Goal: Task Accomplishment & Management: Use online tool/utility

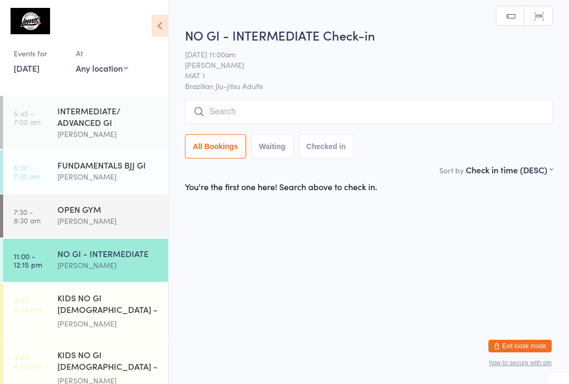
scroll to position [1, 0]
click at [348, 101] on input "search" at bounding box center [369, 112] width 368 height 24
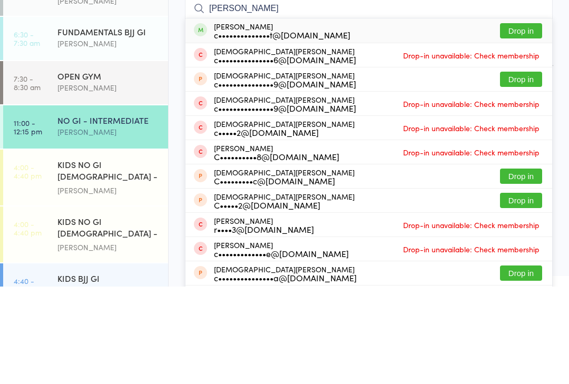
type input "[PERSON_NAME]"
click at [471, 116] on div "[PERSON_NAME] de Wet c••••••••••••••t@[DOMAIN_NAME] Drop in" at bounding box center [368, 128] width 367 height 24
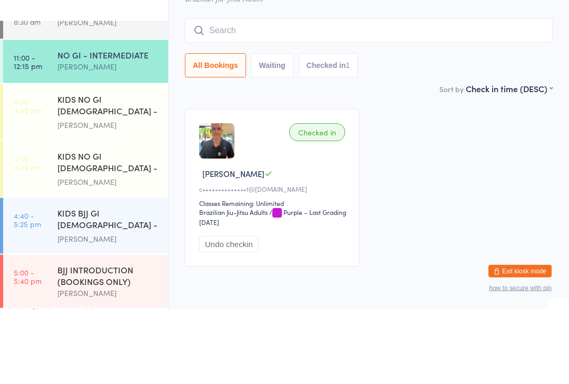
scroll to position [130, 0]
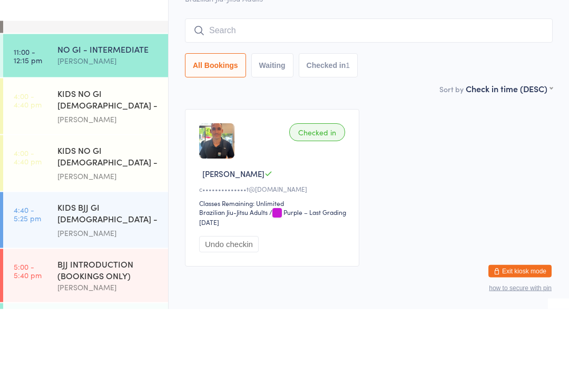
click at [105, 118] on div "NO GI - INTERMEDIATE" at bounding box center [108, 124] width 102 height 12
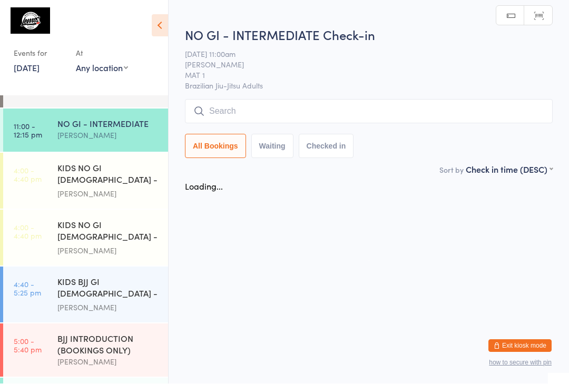
scroll to position [1, 0]
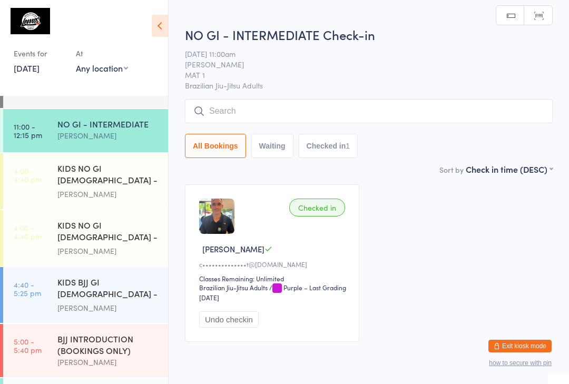
click at [357, 110] on input "search" at bounding box center [369, 111] width 368 height 24
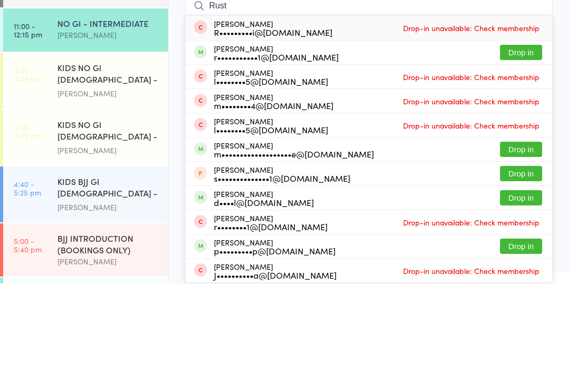
type input "Rust"
click at [524, 145] on button "Drop in" at bounding box center [521, 152] width 42 height 15
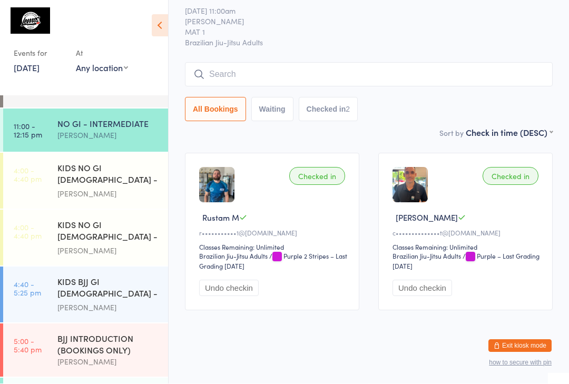
click at [373, 42] on div "NO GI - INTERMEDIATE Check-in [DATE] 11:00am [PERSON_NAME] MAT 1 Brazilian Jiu-…" at bounding box center [369, 55] width 368 height 144
click at [349, 47] on div "NO GI - INTERMEDIATE Check-in [DATE] 11:00am [PERSON_NAME] MAT 1 Brazilian Jiu-…" at bounding box center [369, 55] width 368 height 144
click at [336, 63] on input "search" at bounding box center [369, 75] width 368 height 24
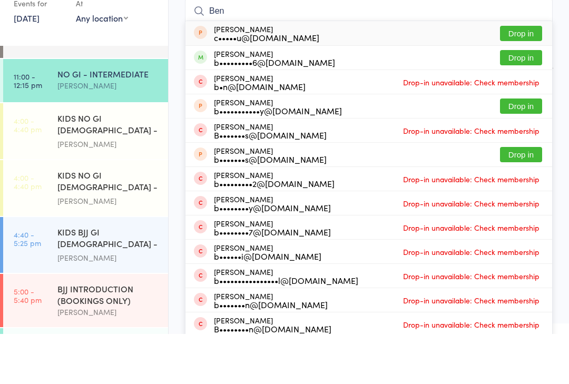
type input "Ben"
click at [517, 100] on button "Drop in" at bounding box center [521, 107] width 42 height 15
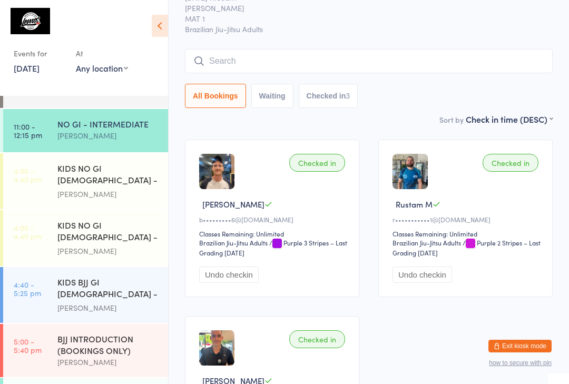
scroll to position [44, 0]
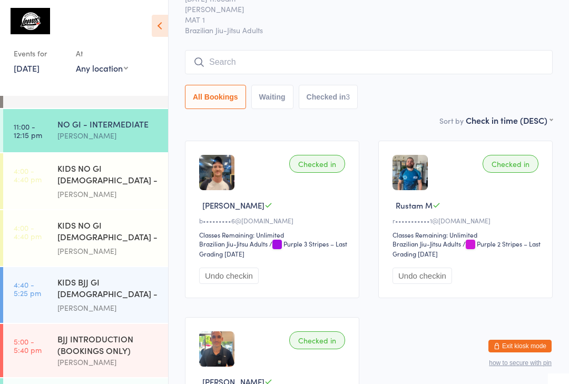
click at [383, 72] on input "search" at bounding box center [369, 62] width 368 height 24
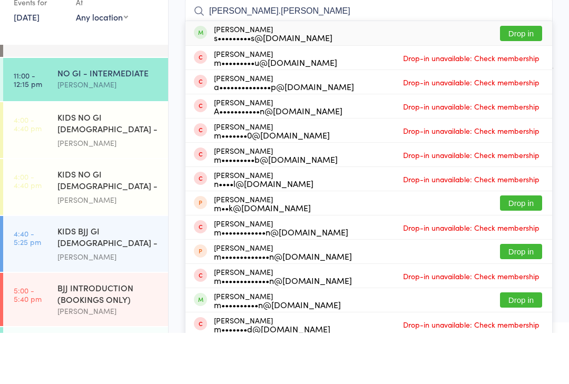
type input "[PERSON_NAME].[PERSON_NAME]"
click at [522, 77] on button "Drop in" at bounding box center [521, 84] width 42 height 15
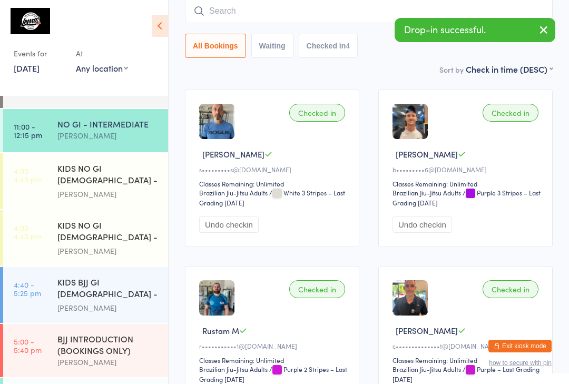
click at [281, 19] on input "search" at bounding box center [369, 11] width 368 height 24
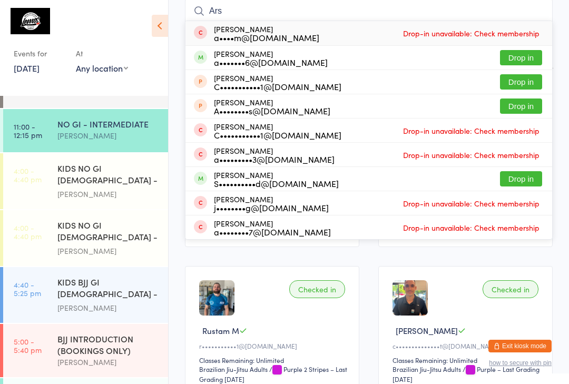
type input "Ars"
click at [529, 55] on button "Drop in" at bounding box center [521, 57] width 42 height 15
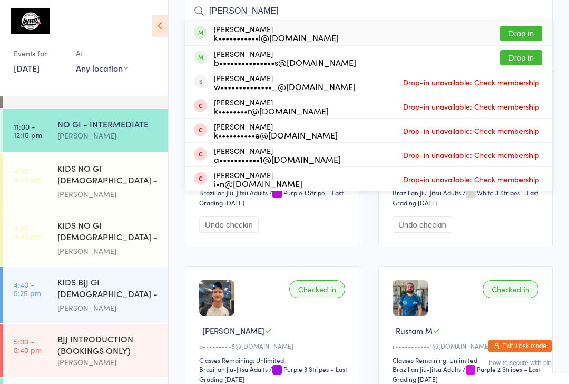
scroll to position [95, 0]
type input "[PERSON_NAME]"
click at [514, 39] on button "Drop in" at bounding box center [521, 33] width 42 height 15
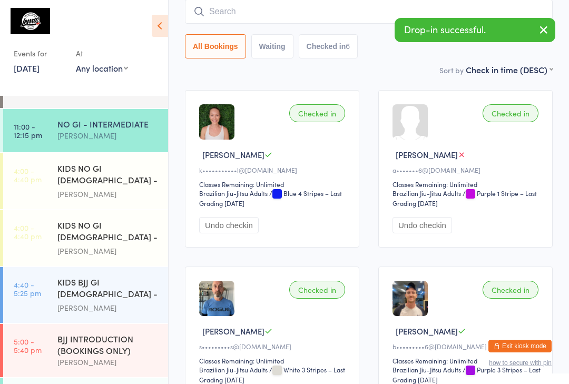
click at [205, 14] on input "search" at bounding box center [369, 11] width 368 height 24
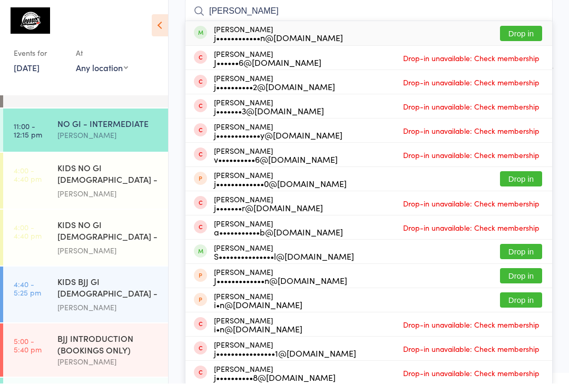
type input "[PERSON_NAME]"
click at [507, 37] on button "Drop in" at bounding box center [521, 33] width 42 height 15
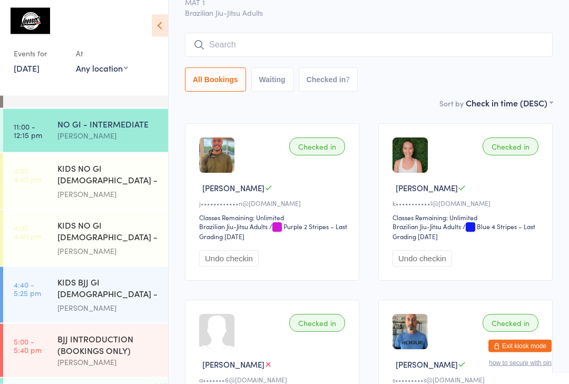
scroll to position [62, 0]
click at [368, 46] on input "search" at bounding box center [369, 45] width 368 height 24
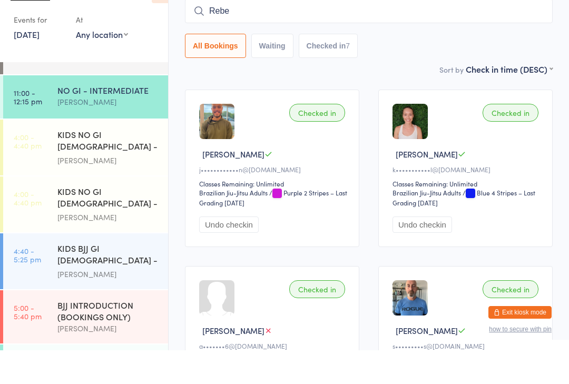
type input "Rebe"
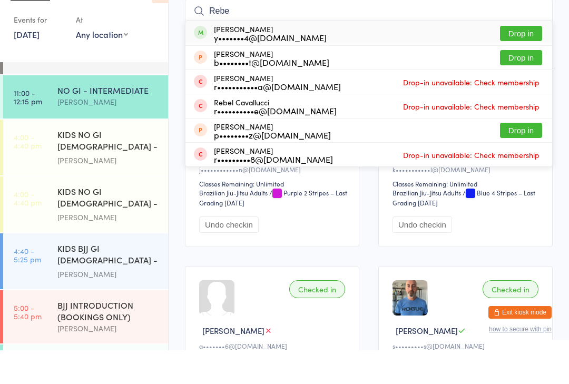
click at [533, 60] on button "Drop in" at bounding box center [521, 67] width 42 height 15
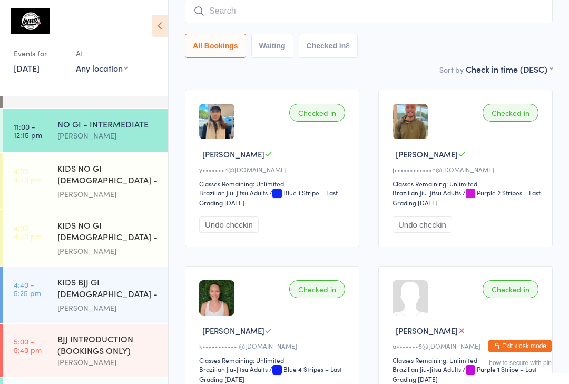
click at [297, 12] on input "search" at bounding box center [369, 11] width 368 height 24
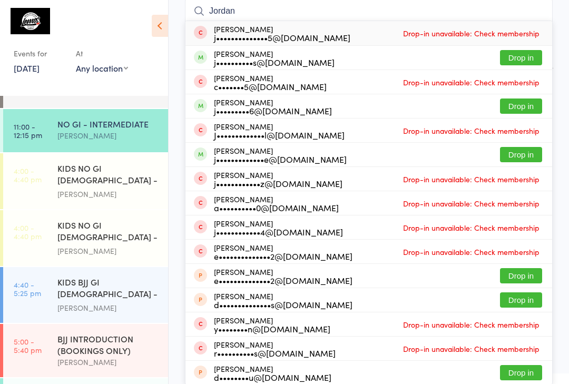
type input "Jordan"
click at [527, 107] on button "Drop in" at bounding box center [521, 105] width 42 height 15
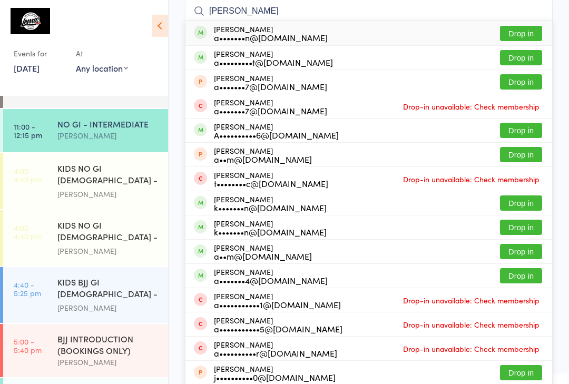
type input "[PERSON_NAME]"
click at [510, 61] on button "Drop in" at bounding box center [521, 57] width 42 height 15
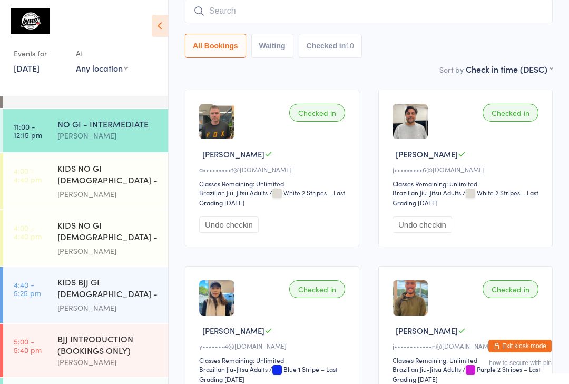
click at [70, 130] on div "NO GI - INTERMEDIATE" at bounding box center [108, 124] width 102 height 12
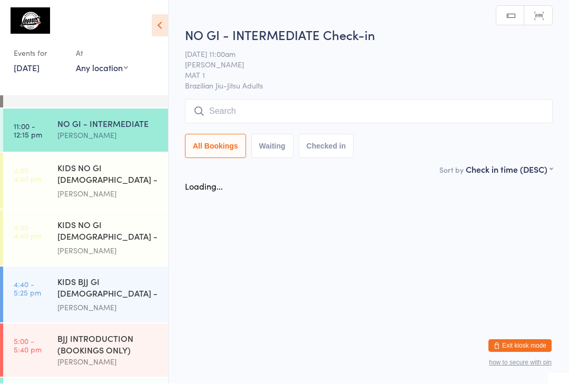
scroll to position [1, 0]
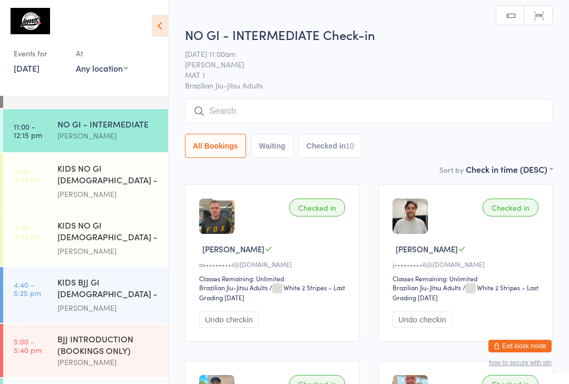
click at [328, 101] on input "search" at bounding box center [369, 111] width 368 height 24
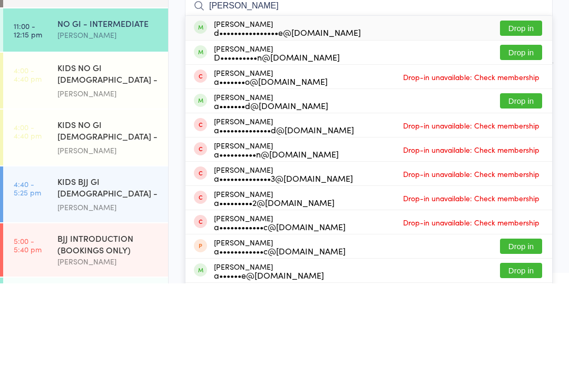
type input "[PERSON_NAME]"
click at [528, 145] on button "Drop in" at bounding box center [521, 152] width 42 height 15
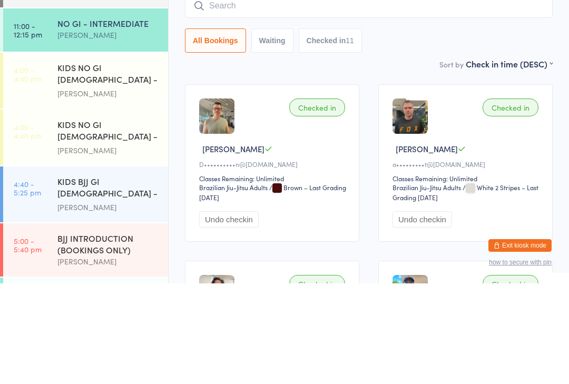
scroll to position [101, 0]
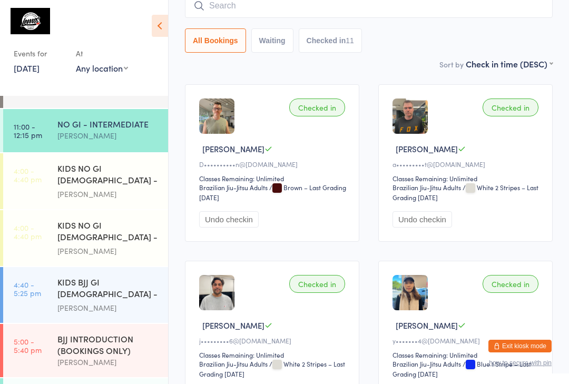
click at [131, 125] on div "NO GI - INTERMEDIATE" at bounding box center [108, 124] width 102 height 12
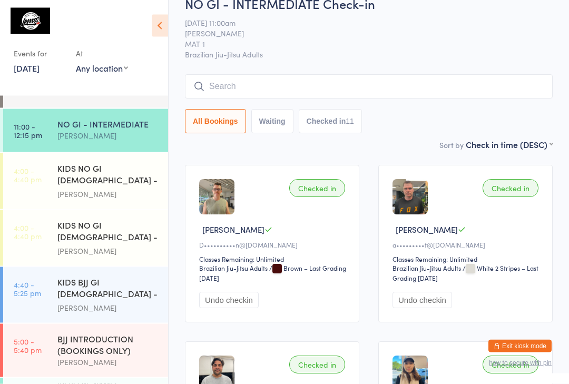
scroll to position [0, 0]
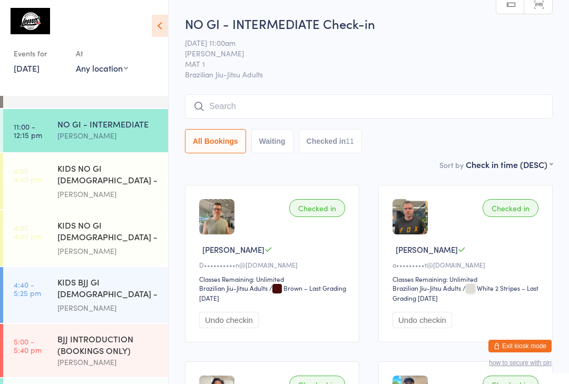
click at [321, 106] on input "search" at bounding box center [369, 106] width 368 height 24
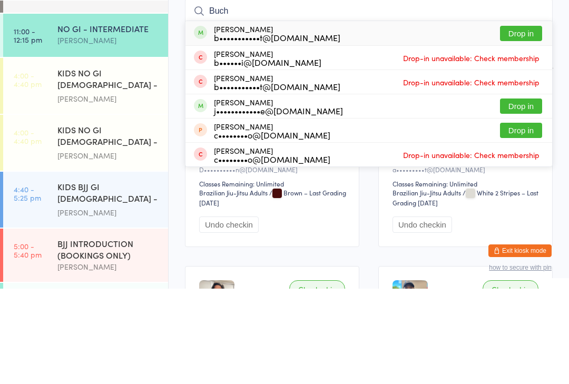
type input "Buch"
click at [530, 121] on button "Drop in" at bounding box center [521, 128] width 42 height 15
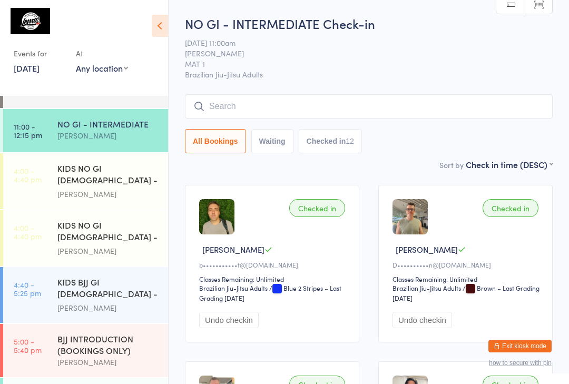
click at [363, 110] on input "search" at bounding box center [369, 106] width 368 height 24
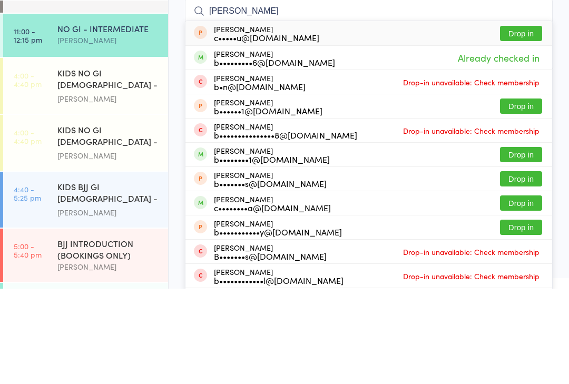
type input "[PERSON_NAME]"
click at [525, 242] on button "Drop in" at bounding box center [521, 249] width 42 height 15
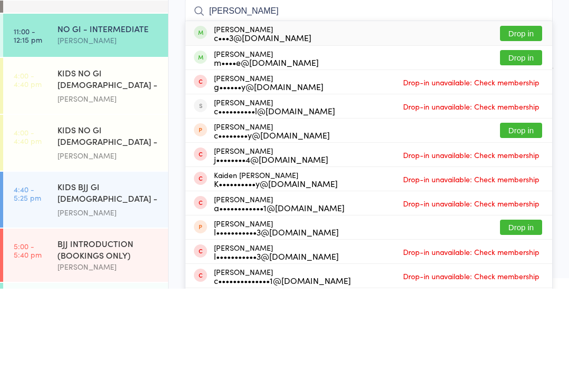
type input "[PERSON_NAME]"
click at [531, 121] on button "Drop in" at bounding box center [521, 128] width 42 height 15
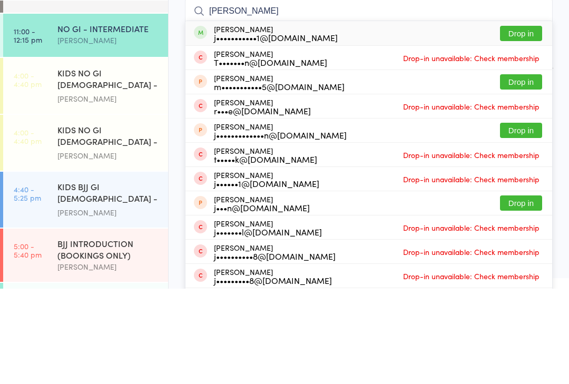
type input "[PERSON_NAME]"
click at [522, 121] on button "Drop in" at bounding box center [521, 128] width 42 height 15
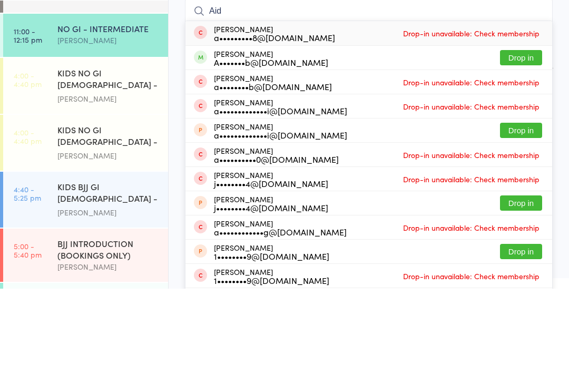
type input "Aid"
click at [524, 145] on button "Drop in" at bounding box center [521, 152] width 42 height 15
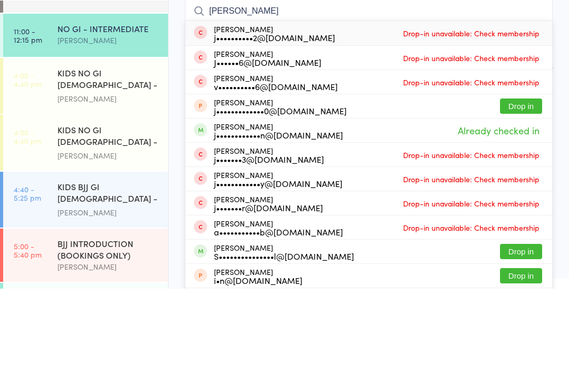
scroll to position [95, 0]
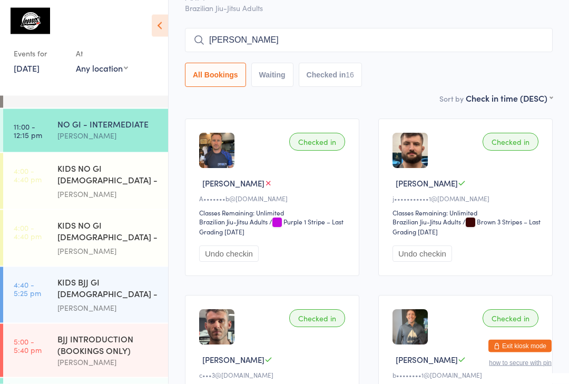
scroll to position [51, 0]
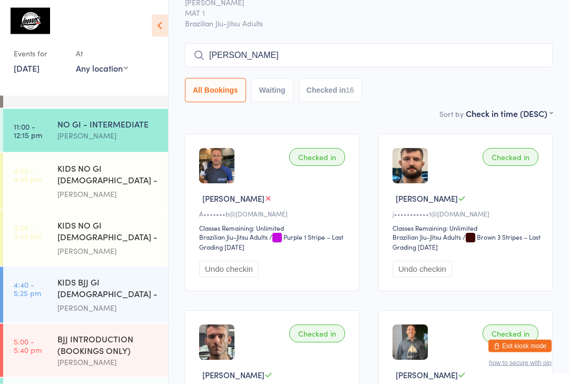
click at [392, 56] on input "[PERSON_NAME]" at bounding box center [369, 56] width 368 height 24
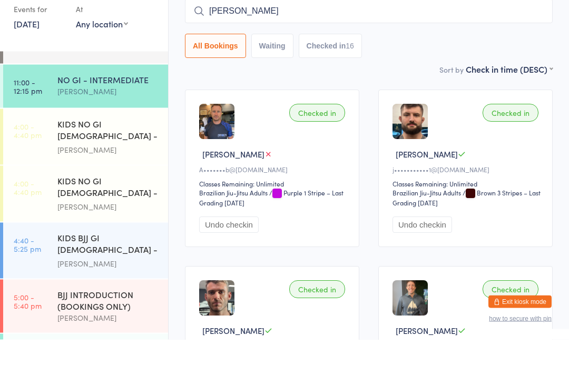
type input "J"
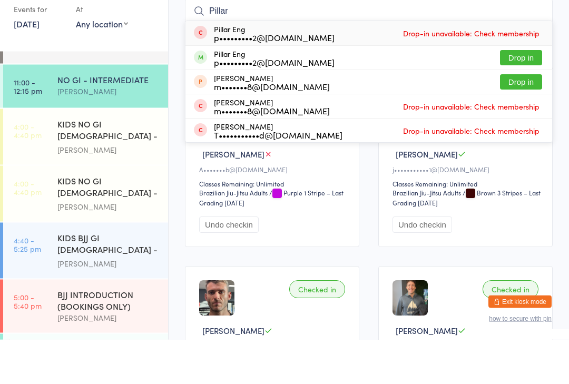
type input "Pillar"
click at [529, 95] on button "Drop in" at bounding box center [521, 102] width 42 height 15
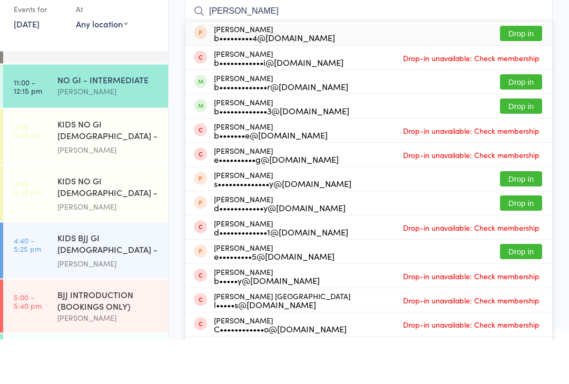
type input "[PERSON_NAME]"
click at [501, 143] on button "Drop in" at bounding box center [521, 150] width 42 height 15
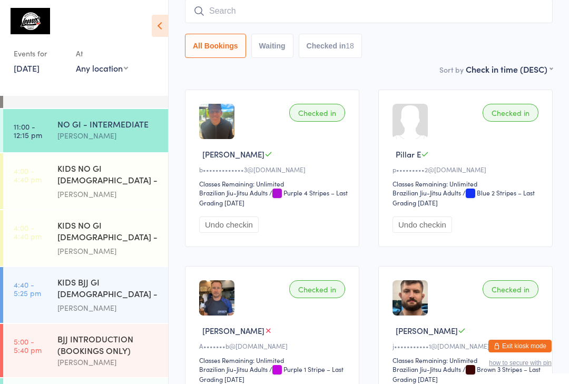
click at [290, 23] on input "search" at bounding box center [369, 11] width 368 height 24
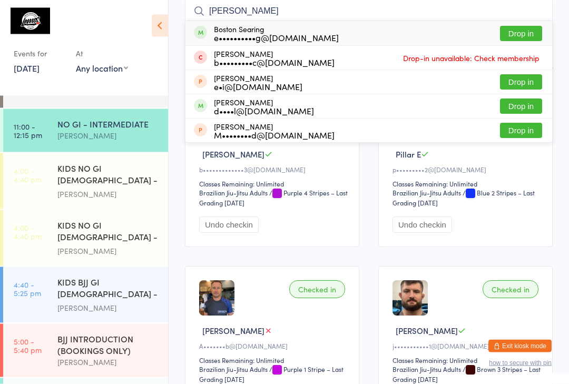
type input "[PERSON_NAME]"
click at [534, 31] on button "Drop in" at bounding box center [521, 33] width 42 height 15
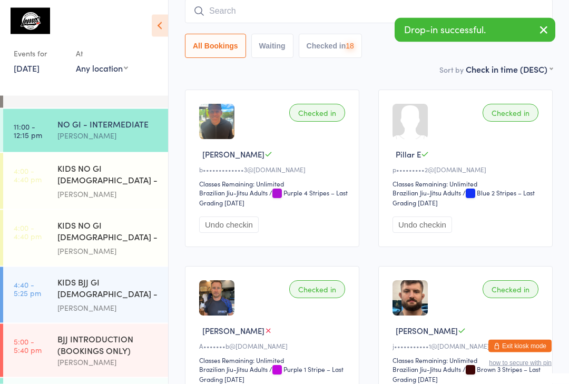
scroll to position [95, 0]
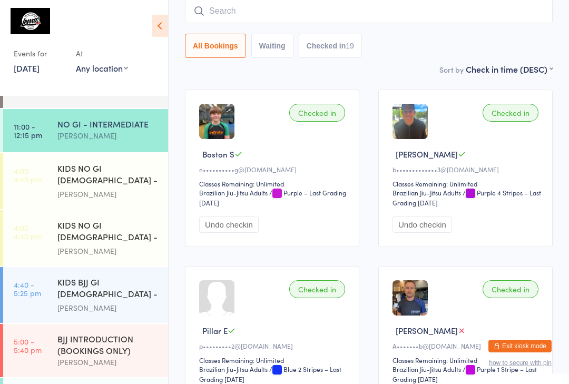
click at [261, 9] on input "search" at bounding box center [369, 11] width 368 height 24
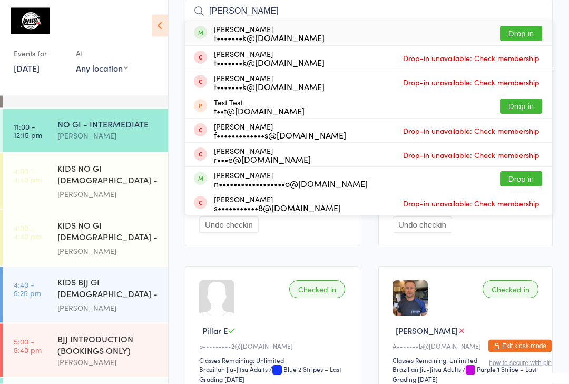
type input "[PERSON_NAME]"
click at [518, 31] on button "Drop in" at bounding box center [521, 33] width 42 height 15
